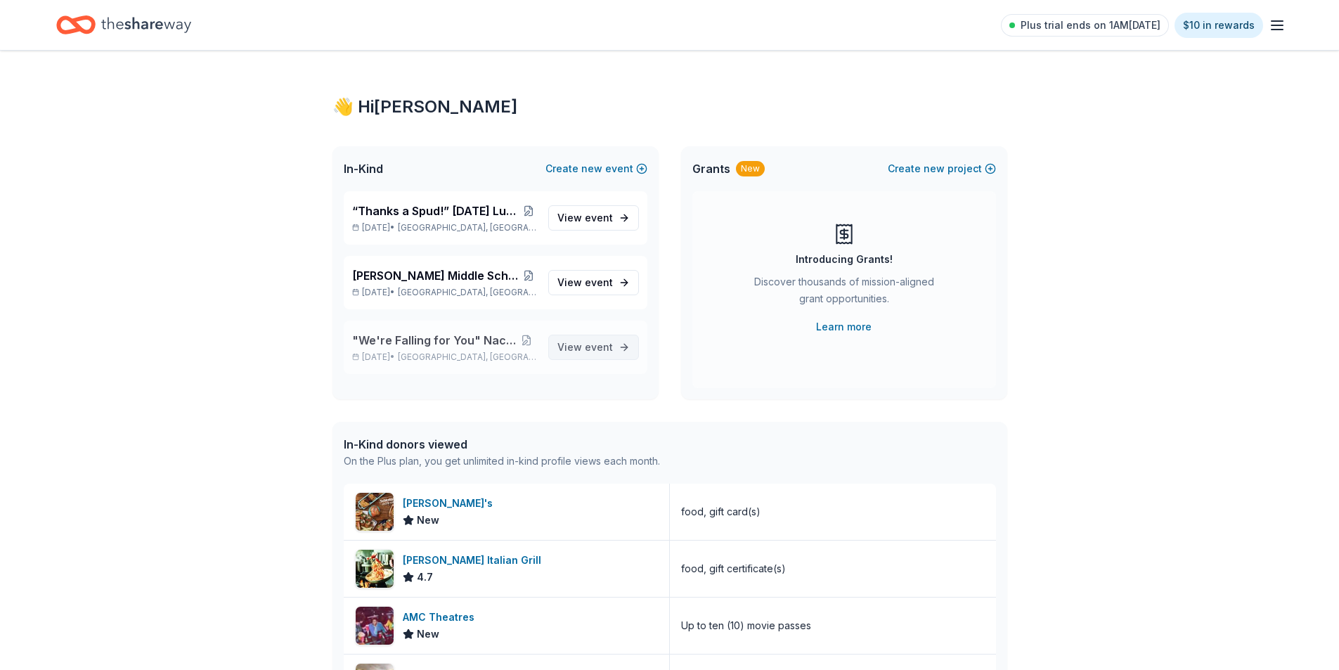
click at [588, 343] on span "event" at bounding box center [599, 347] width 28 height 12
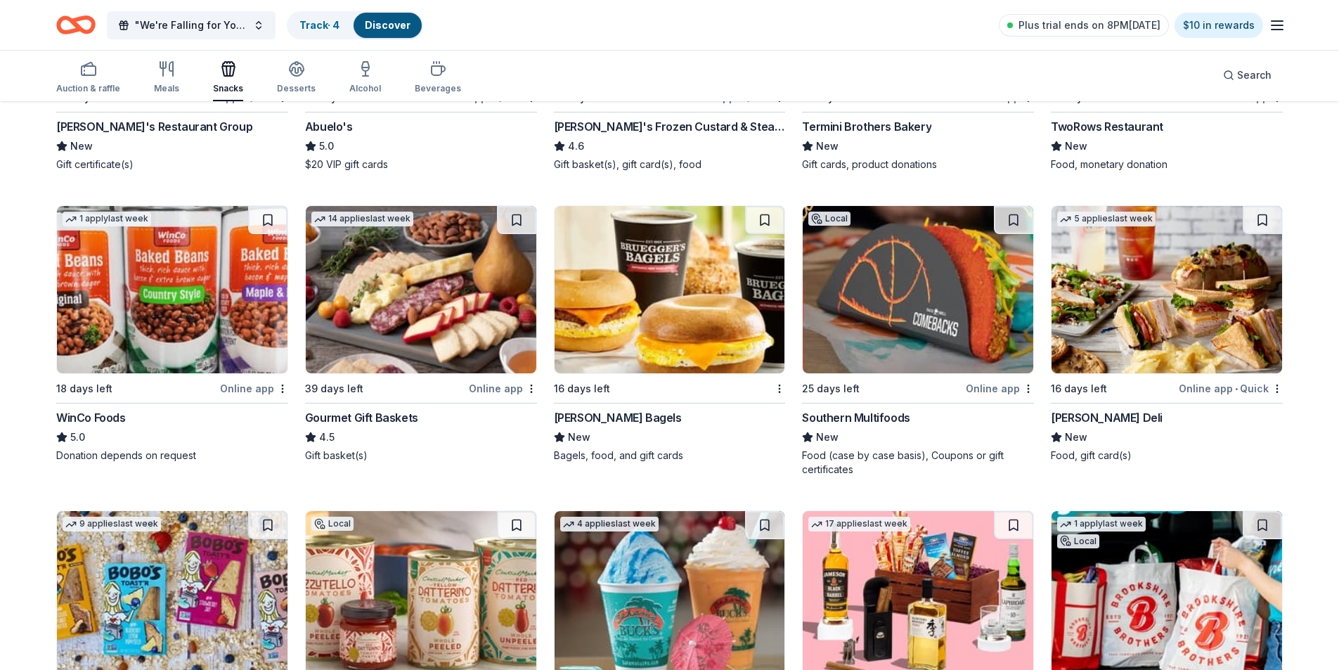
scroll to position [351, 0]
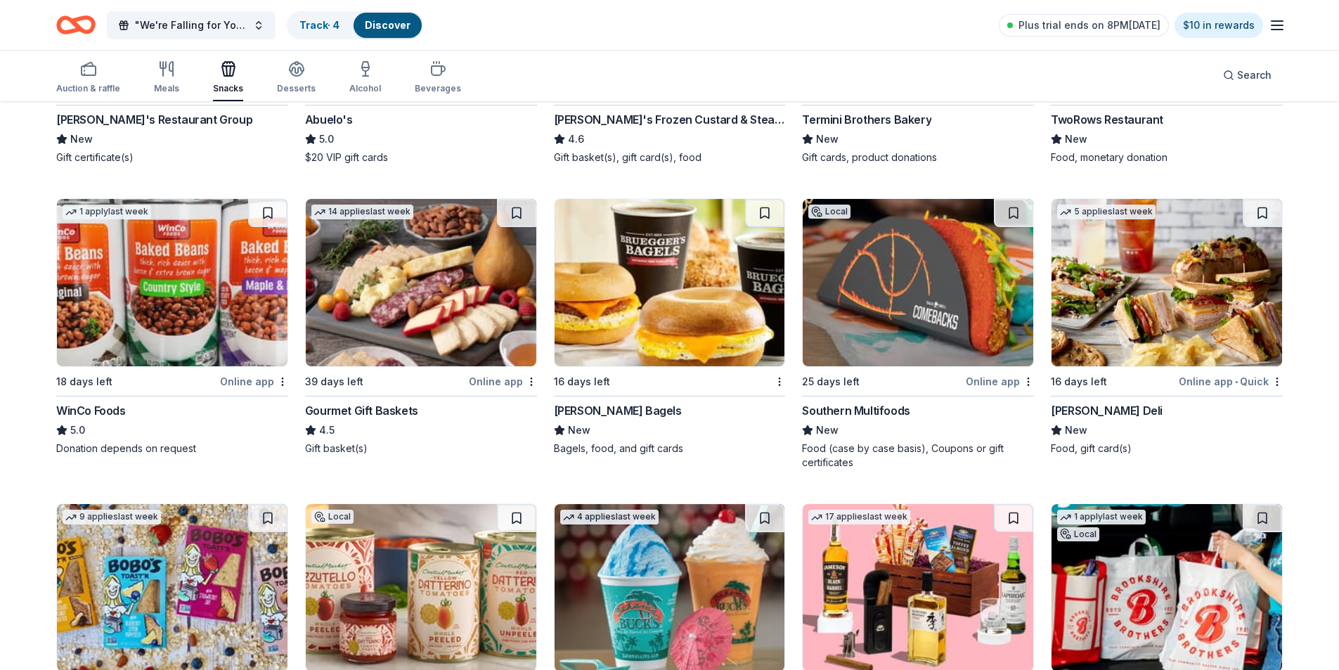
click at [1152, 306] on img at bounding box center [1167, 282] width 231 height 167
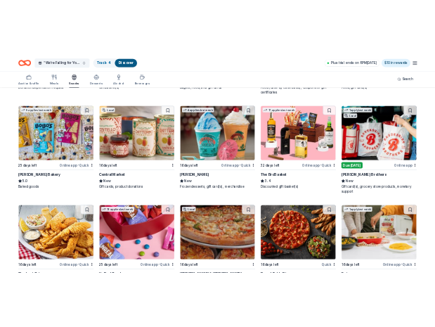
scroll to position [703, 0]
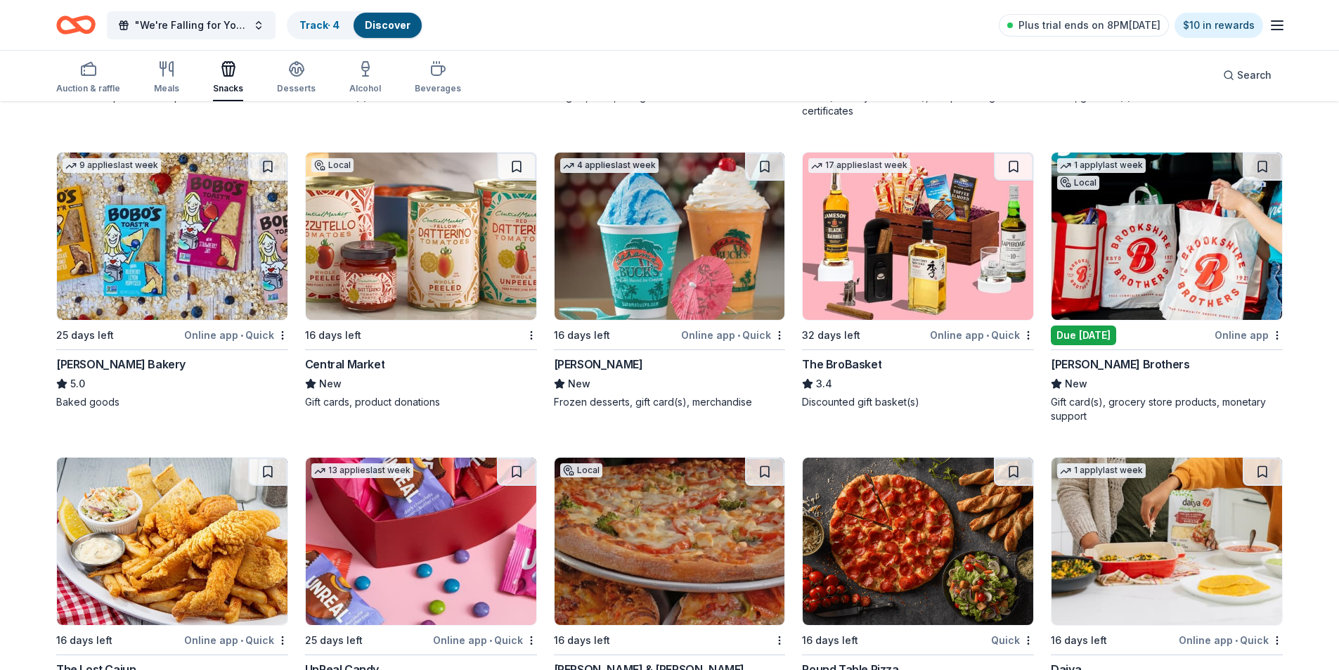
click at [751, 115] on div "Local 32 days left Online app • Quick [PERSON_NAME]'s Restaurant Group New Gift…" at bounding box center [669, 142] width 1227 height 1172
click at [744, 120] on div "Local 32 days left Online app • Quick [PERSON_NAME]'s Restaurant Group New Gift…" at bounding box center [669, 142] width 1227 height 1172
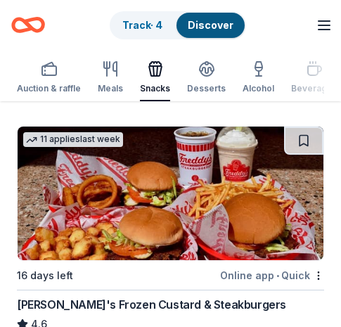
click at [76, 34] on div "Track · 4 Discover" at bounding box center [177, 25] width 265 height 28
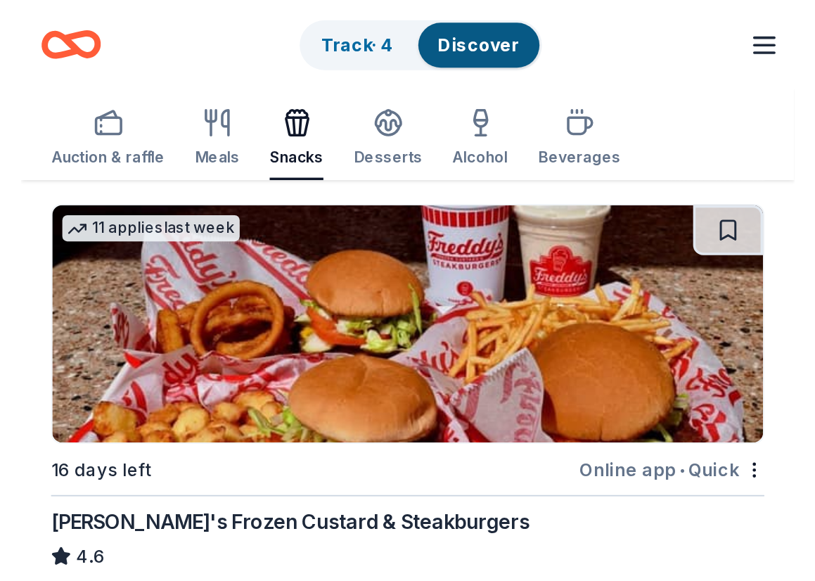
scroll to position [401, 0]
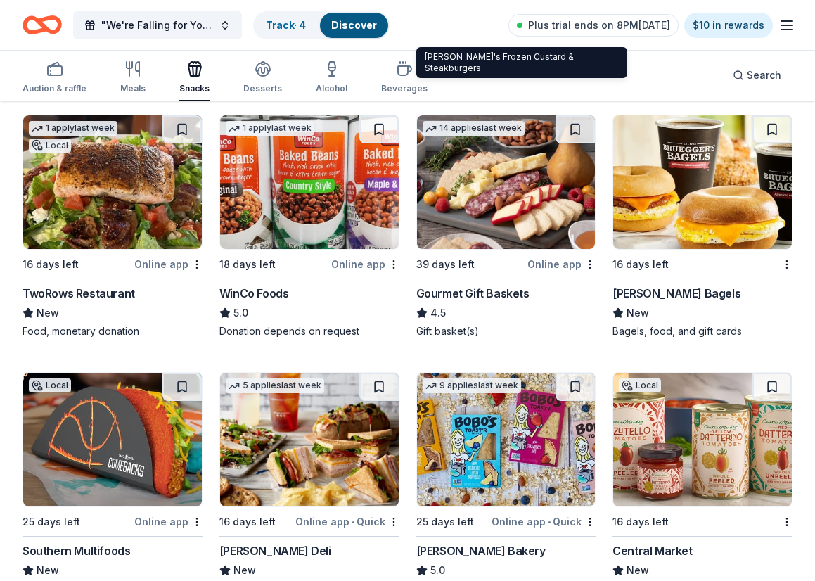
click at [699, 190] on img at bounding box center [702, 182] width 179 height 134
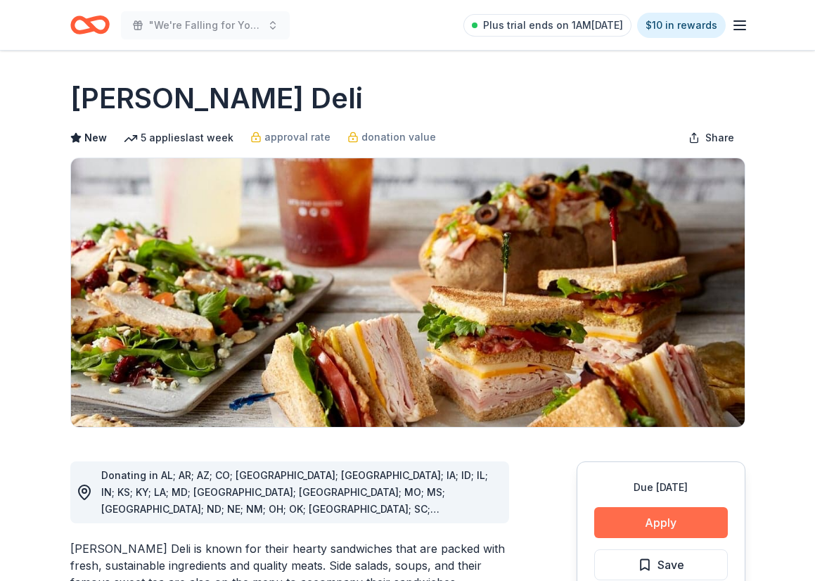
click at [671, 523] on button "Apply" at bounding box center [661, 522] width 134 height 31
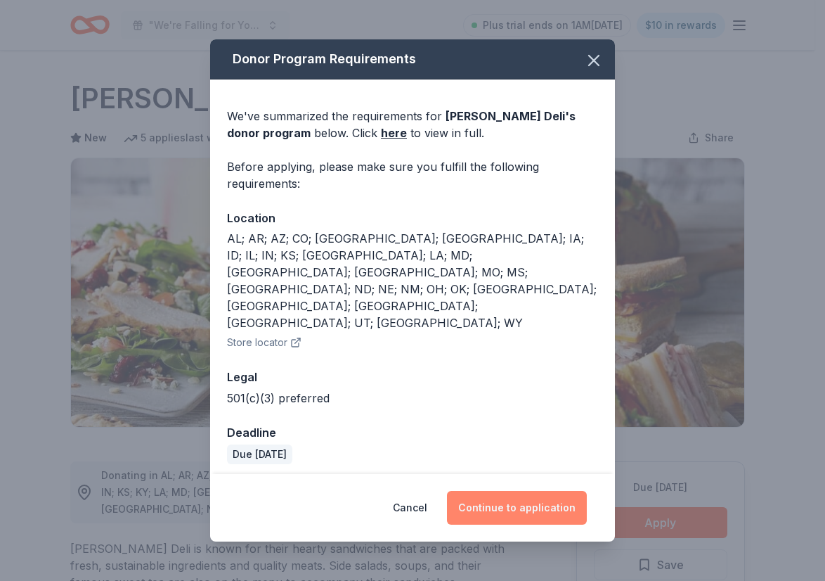
click at [500, 491] on button "Continue to application" at bounding box center [517, 508] width 140 height 34
